Goal: Transaction & Acquisition: Purchase product/service

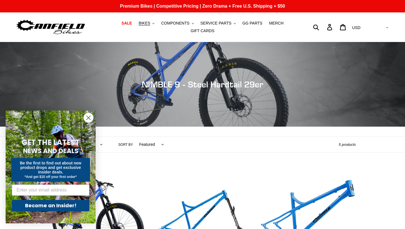
click at [90, 118] on circle "Close dialog" at bounding box center [88, 117] width 9 height 9
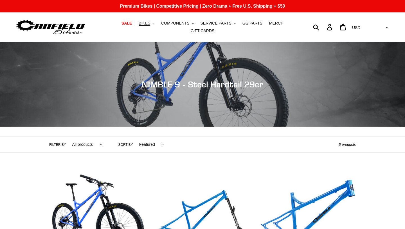
click at [155, 23] on icon ".cls-1{fill:#231f20}" at bounding box center [154, 24] width 2 height 2
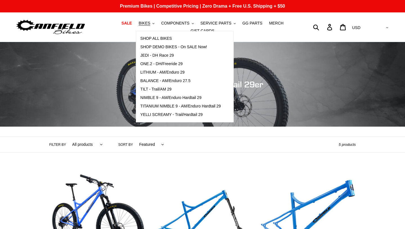
click at [281, 35] on nav "SALE BIKES .cls-1{fill:#231f20} SHOP ALL BIKES SHOP DEMO BIKES - On SALE Now! J…" at bounding box center [202, 26] width 187 height 29
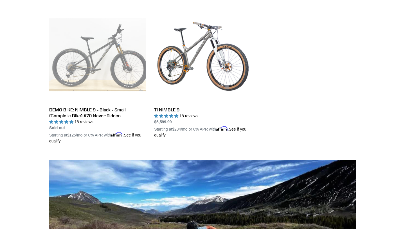
scroll to position [304, 0]
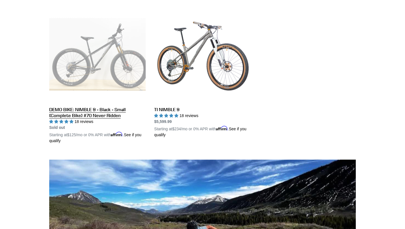
click at [96, 116] on link "DEMO BIKE: NIMBLE 9 - Black - Small (Complete Bike) #70 Never Ridden" at bounding box center [97, 75] width 97 height 138
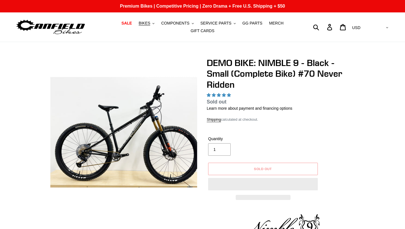
select select "highest-rating"
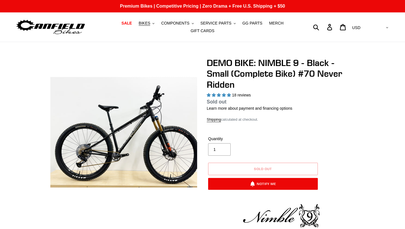
select select "highest-rating"
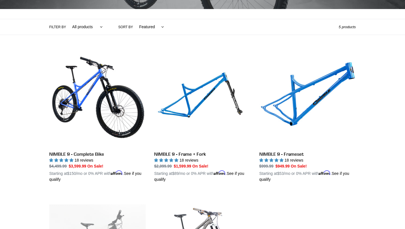
scroll to position [142, 0]
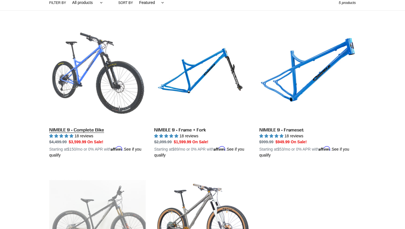
click at [87, 131] on link "NIMBLE 9 - Complete Bike" at bounding box center [97, 92] width 97 height 132
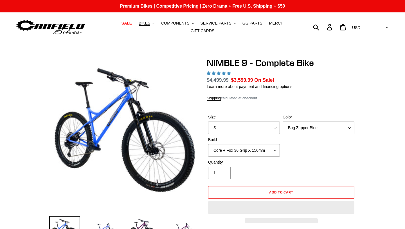
select select "highest-rating"
